Goal: Task Accomplishment & Management: Complete application form

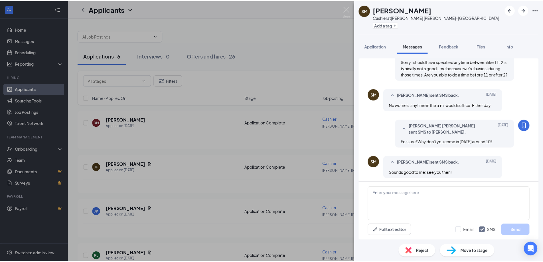
scroll to position [239, 0]
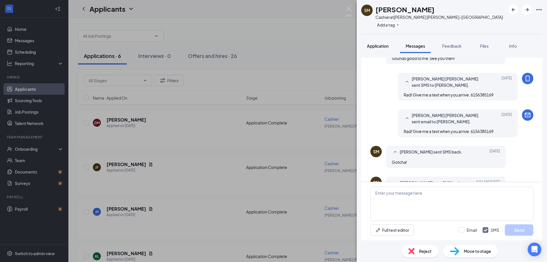
click at [378, 44] on span "Application" at bounding box center [378, 45] width 22 height 5
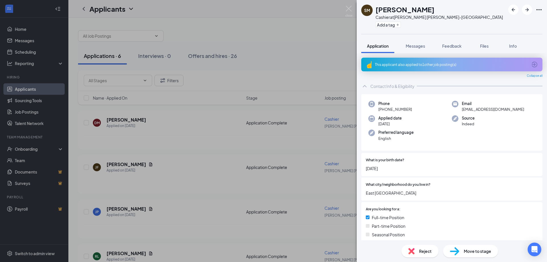
click at [466, 247] on div "Move to stage" at bounding box center [470, 251] width 55 height 13
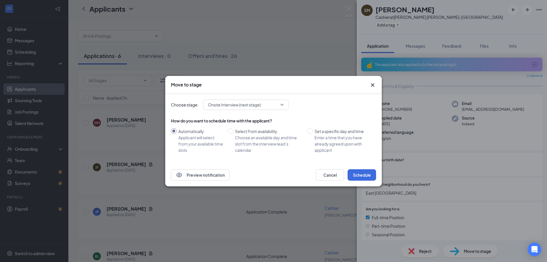
click at [279, 103] on span "Onsite Interview (next stage)" at bounding box center [246, 104] width 76 height 9
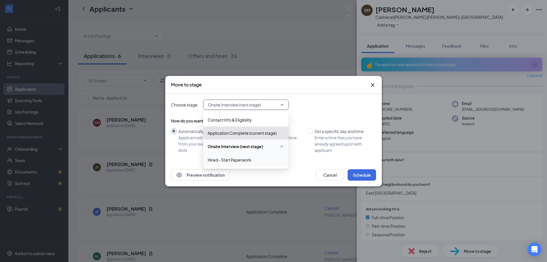
click at [215, 158] on span "Hired - Start Paperwork" at bounding box center [230, 159] width 44 height 6
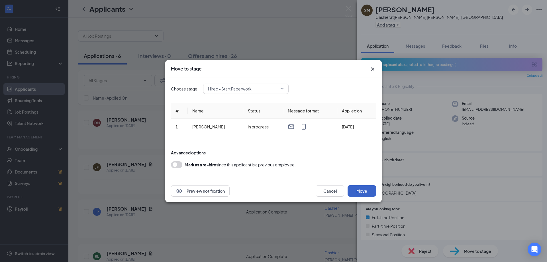
click at [361, 192] on button "Move" at bounding box center [362, 190] width 29 height 11
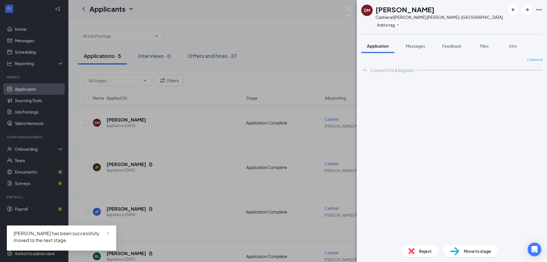
click at [349, 7] on img at bounding box center [348, 11] width 7 height 11
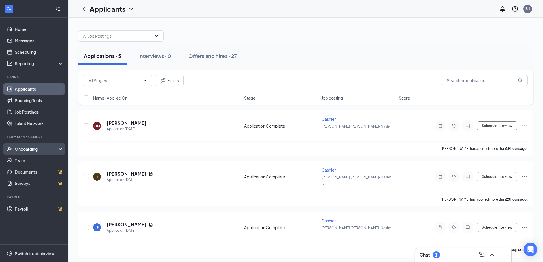
click at [27, 149] on div "Onboarding" at bounding box center [37, 149] width 44 height 6
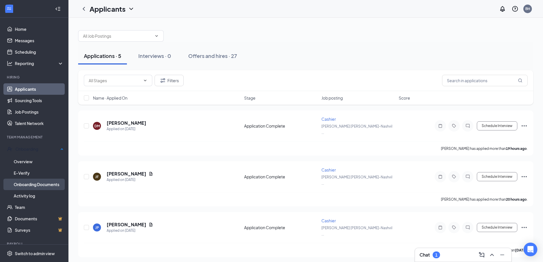
click at [27, 184] on link "Onboarding Documents" at bounding box center [39, 183] width 50 height 11
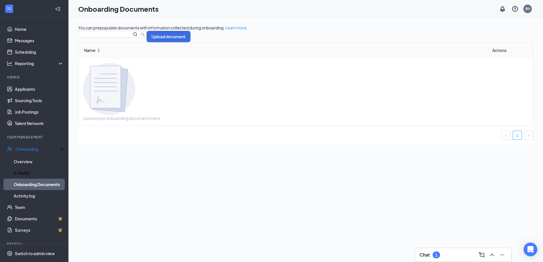
click at [25, 162] on link "Overview" at bounding box center [39, 161] width 50 height 11
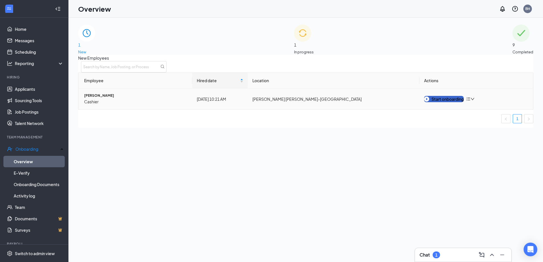
click at [449, 102] on div "Start onboarding" at bounding box center [444, 99] width 40 height 6
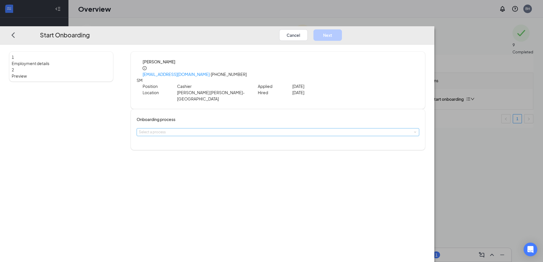
click at [228, 129] on div "Select a process" at bounding box center [277, 132] width 276 height 6
click at [217, 128] on span "Onboarding Documents" at bounding box center [213, 127] width 40 height 4
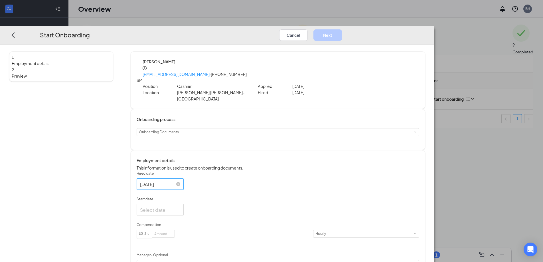
click at [184, 180] on div "[DATE]" at bounding box center [160, 183] width 47 height 11
click at [179, 180] on input "[DATE]" at bounding box center [159, 183] width 39 height 7
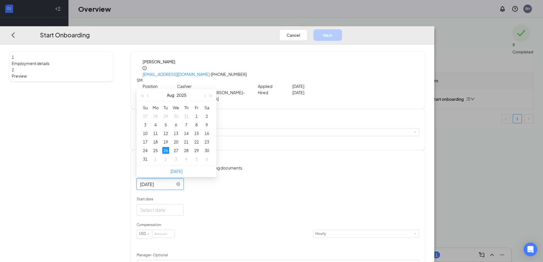
click at [179, 180] on input "[DATE]" at bounding box center [159, 183] width 39 height 7
type input "[DATE]"
click at [200, 147] on div "29" at bounding box center [196, 150] width 7 height 7
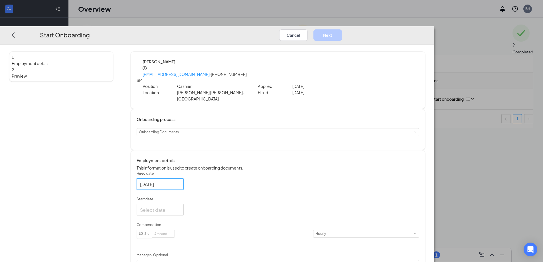
click at [278, 204] on div at bounding box center [278, 209] width 283 height 11
click at [179, 206] on input "Start date" at bounding box center [159, 209] width 39 height 7
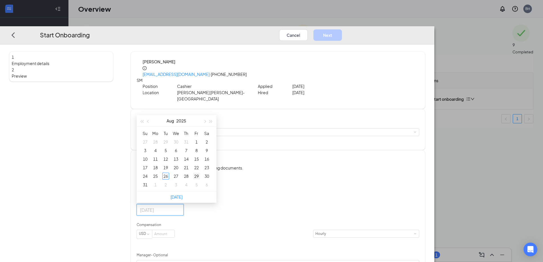
type input "[DATE]"
click at [200, 172] on div "29" at bounding box center [196, 175] width 7 height 7
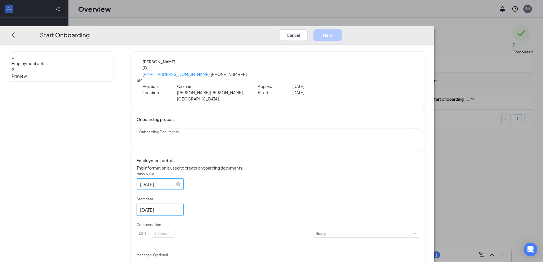
click at [179, 180] on input "[DATE]" at bounding box center [159, 183] width 39 height 7
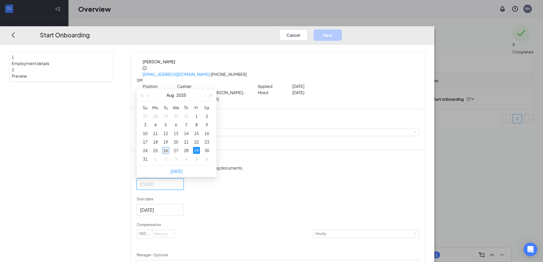
type input "[DATE]"
click at [169, 147] on div "26" at bounding box center [165, 150] width 7 height 7
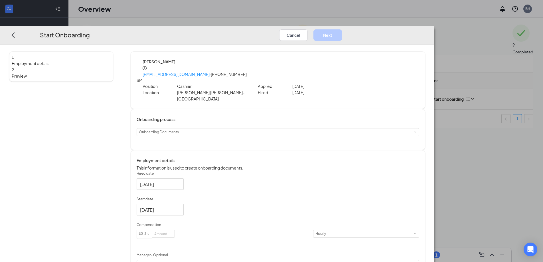
click at [289, 218] on div "Hired date [DATE] [DATE] Su Mo Tu We Th Fr Sa 27 28 29 30 31 1 2 3 4 5 6 7 8 9 …" at bounding box center [278, 258] width 283 height 174
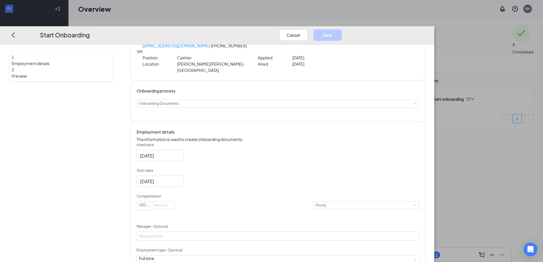
scroll to position [57, 0]
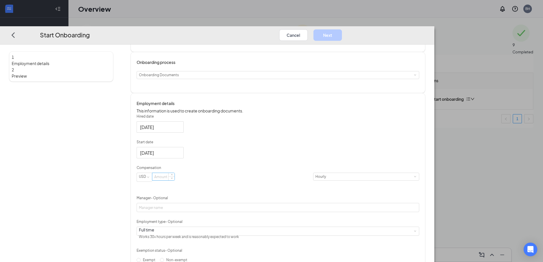
click at [174, 173] on input at bounding box center [163, 176] width 22 height 7
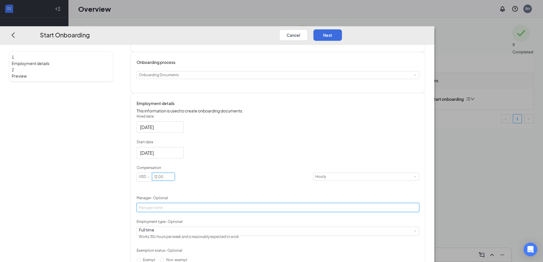
type input "12"
click at [223, 203] on input "Manager - Optional" at bounding box center [278, 207] width 283 height 9
type input "[PERSON_NAME]"
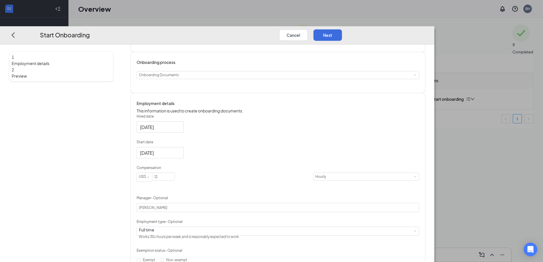
click at [338, 222] on div "Hired date [DATE] [DATE] Su Mo Tu We Th Fr Sa 27 28 29 30 31 1 2 3 4 5 6 7 8 9 …" at bounding box center [278, 201] width 283 height 174
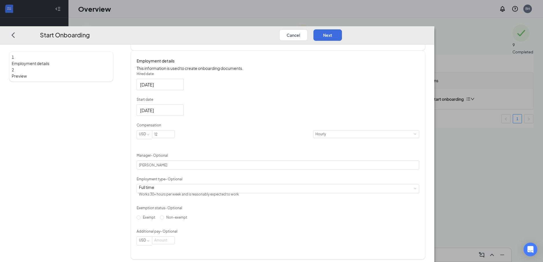
scroll to position [0, 0]
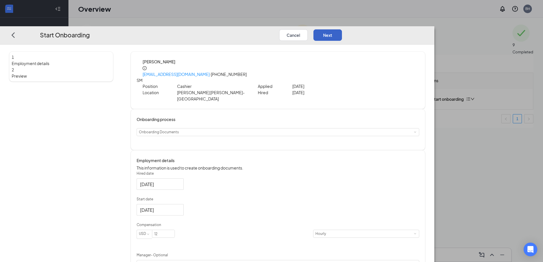
click at [342, 29] on button "Next" at bounding box center [327, 34] width 29 height 11
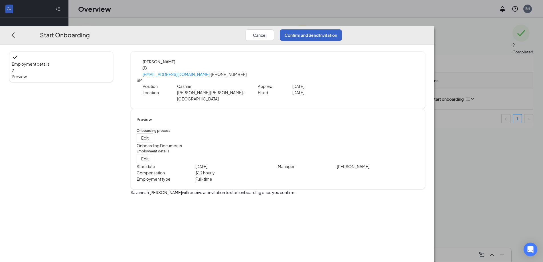
click at [342, 29] on button "Confirm and Send Invitation" at bounding box center [311, 34] width 62 height 11
